Goal: Download file/media

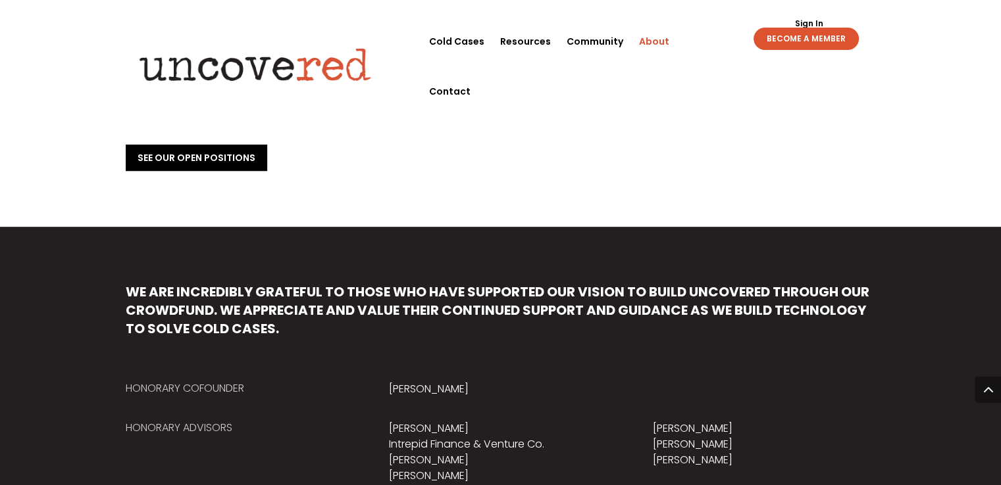
scroll to position [526, 0]
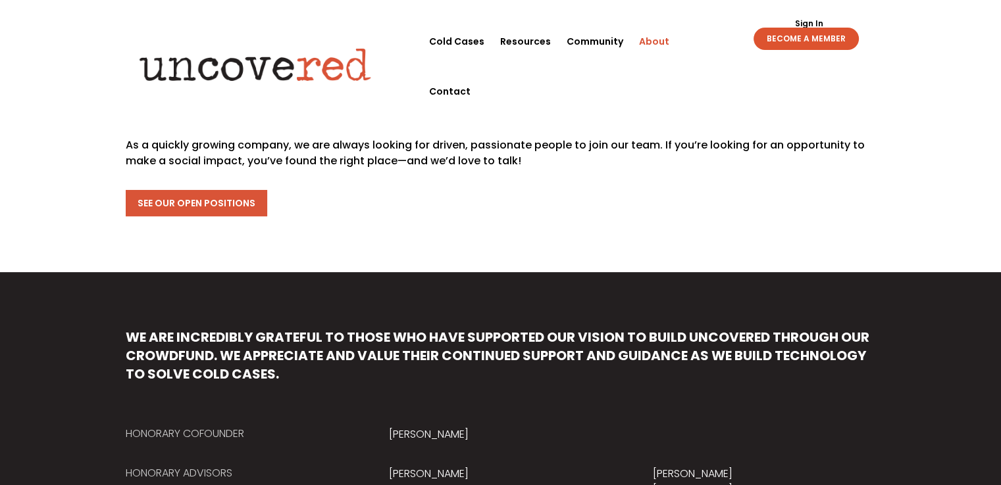
click at [183, 190] on link "See Our Open Positions" at bounding box center [196, 203] width 141 height 26
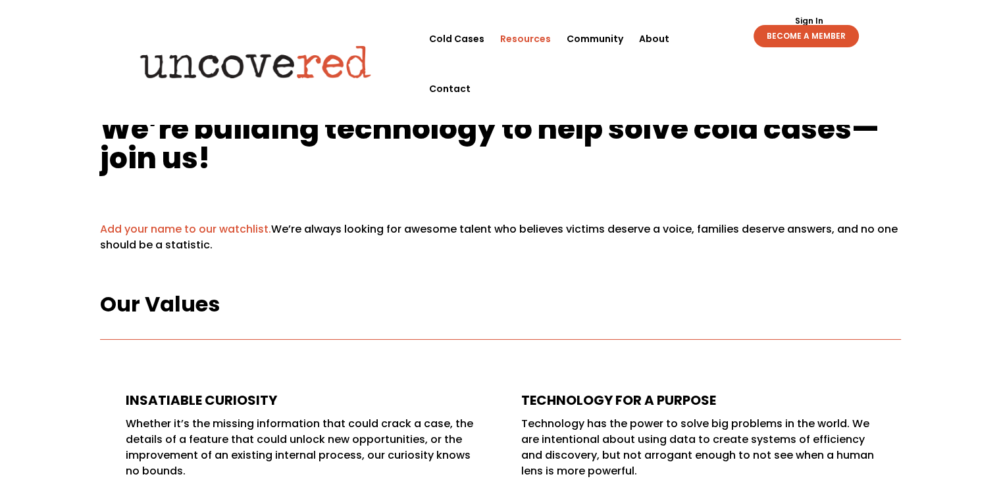
click at [526, 37] on link "Resources" at bounding box center [525, 39] width 51 height 50
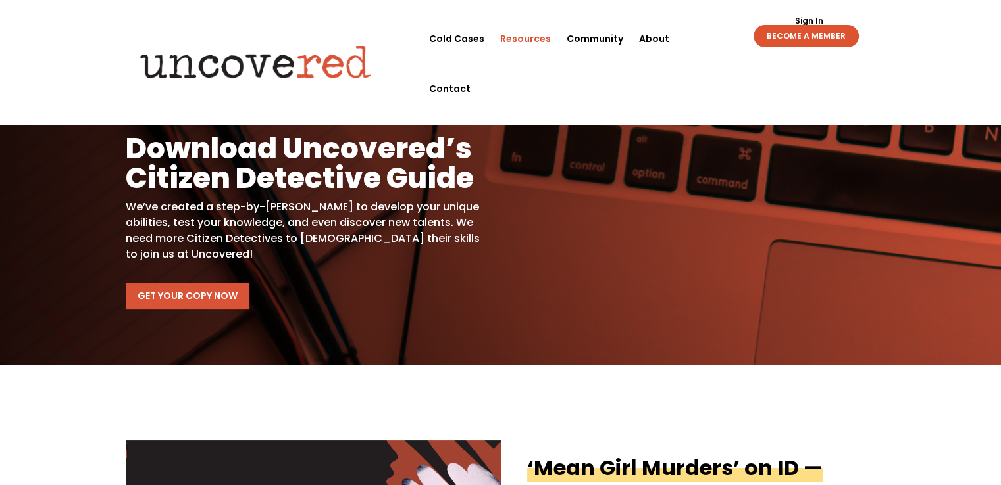
click at [212, 293] on link "Get Your Copy Now" at bounding box center [188, 296] width 124 height 26
